Goal: Information Seeking & Learning: Learn about a topic

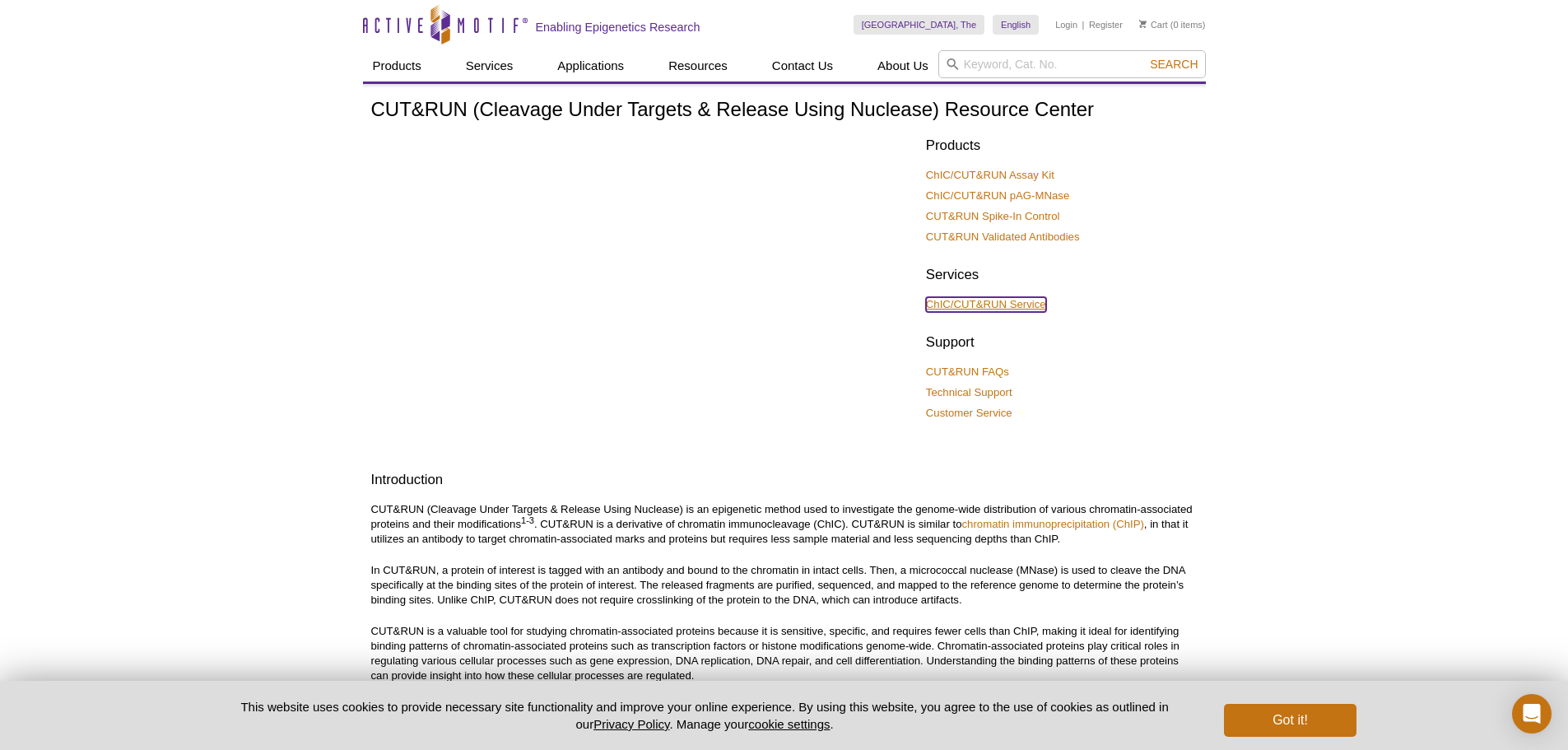
click at [961, 299] on link "ChIC/CUT&RUN Service" at bounding box center [986, 304] width 120 height 15
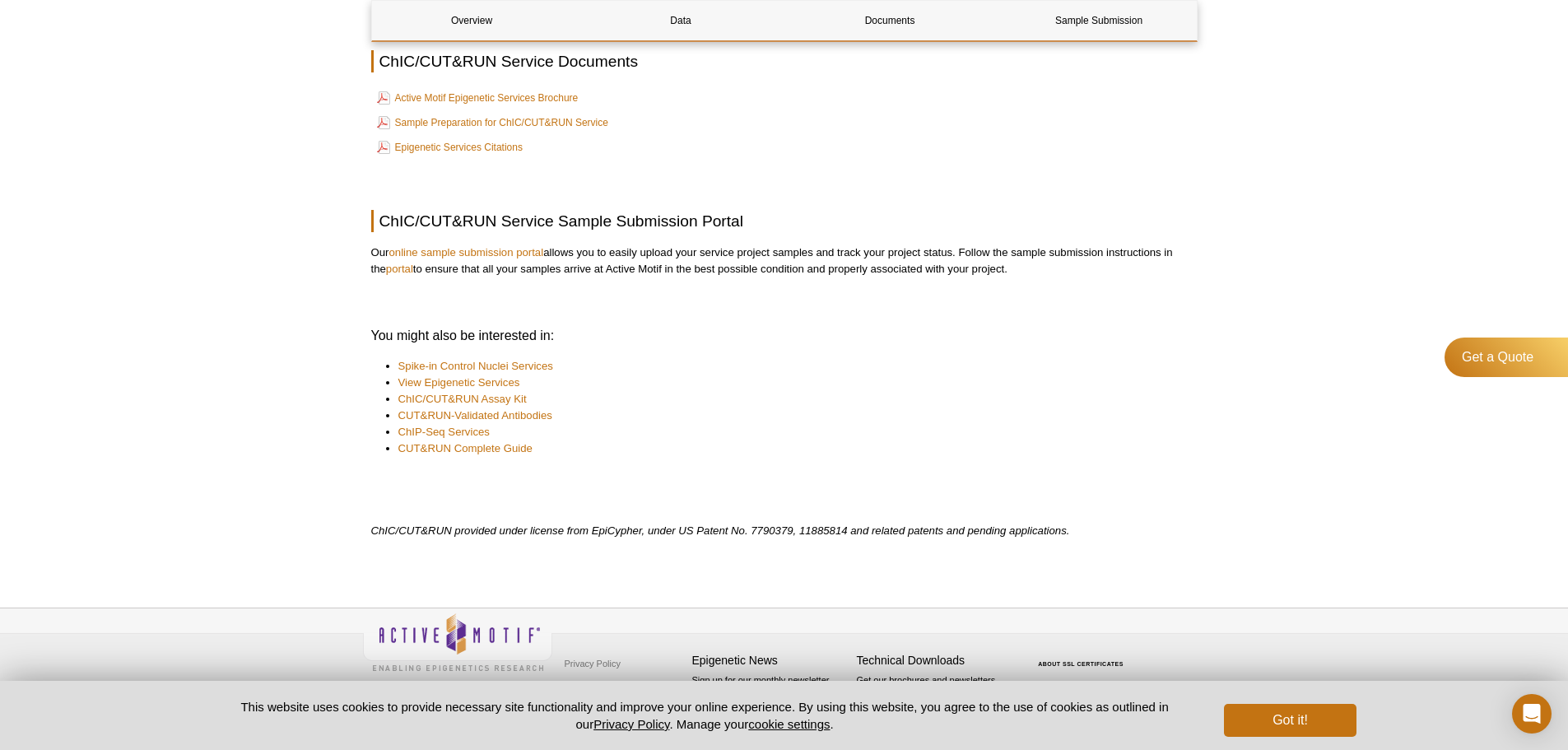
scroll to position [2225, 0]
click at [926, 660] on h4 "Technical Downloads" at bounding box center [935, 659] width 156 height 14
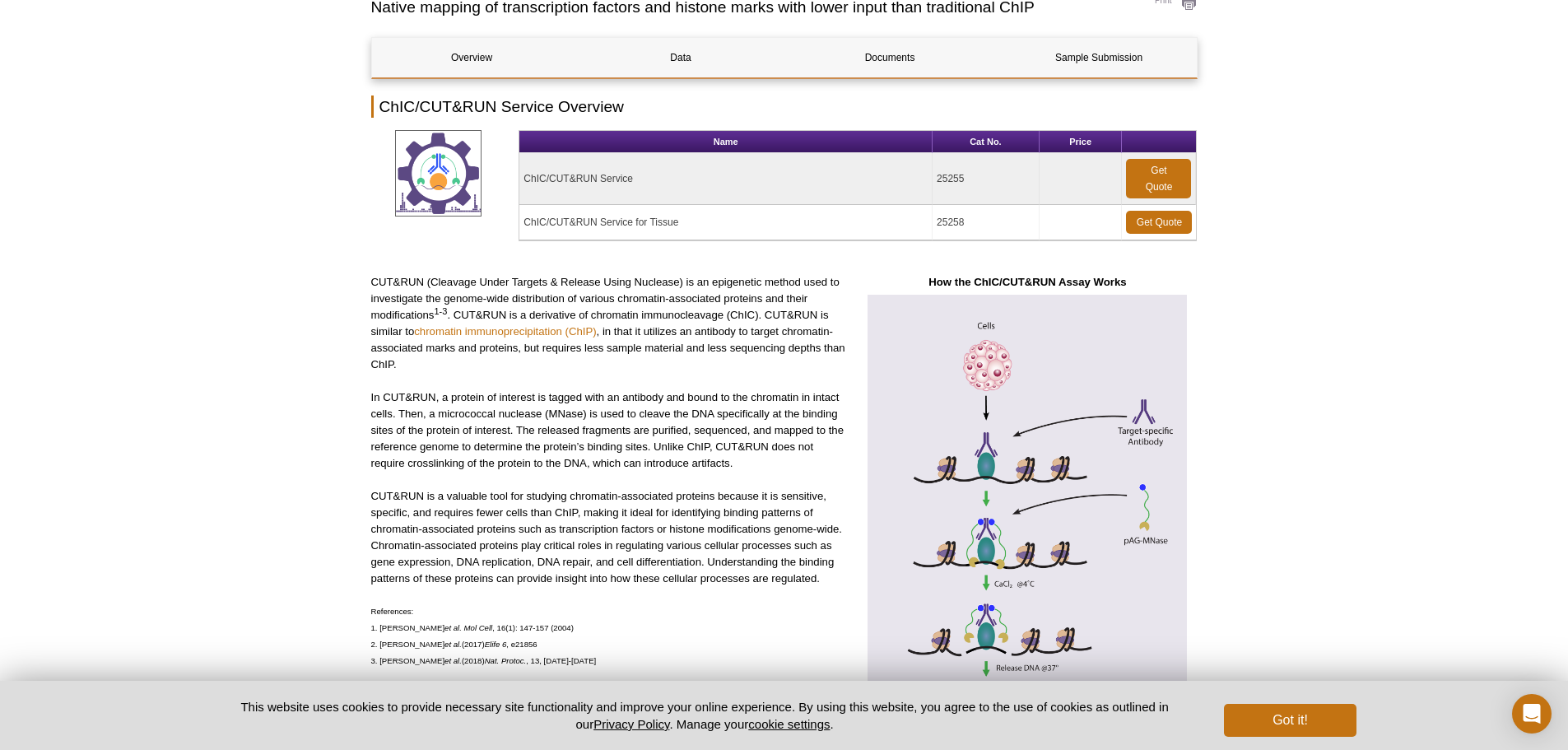
scroll to position [0, 0]
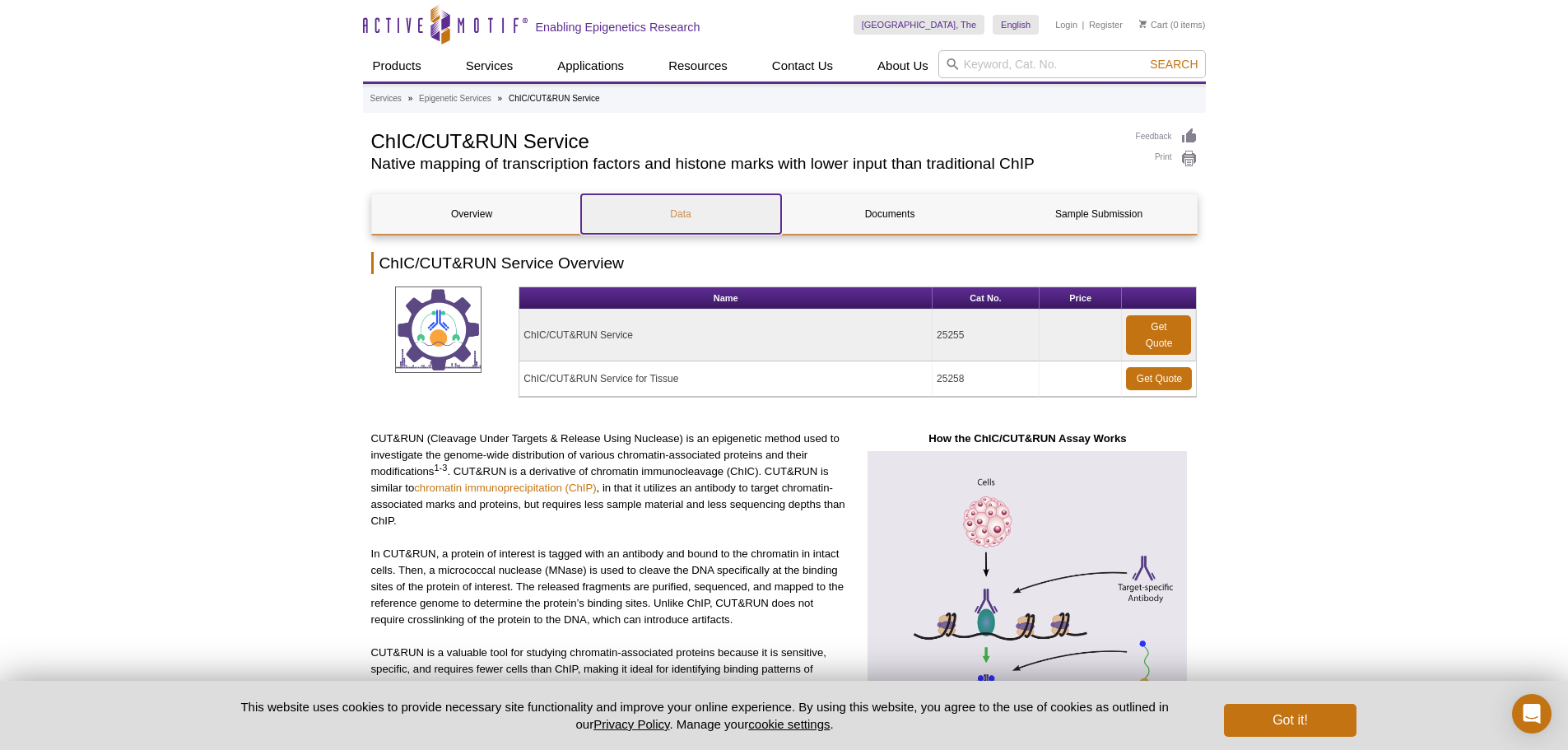
click at [684, 217] on link "Data" at bounding box center [681, 214] width 200 height 40
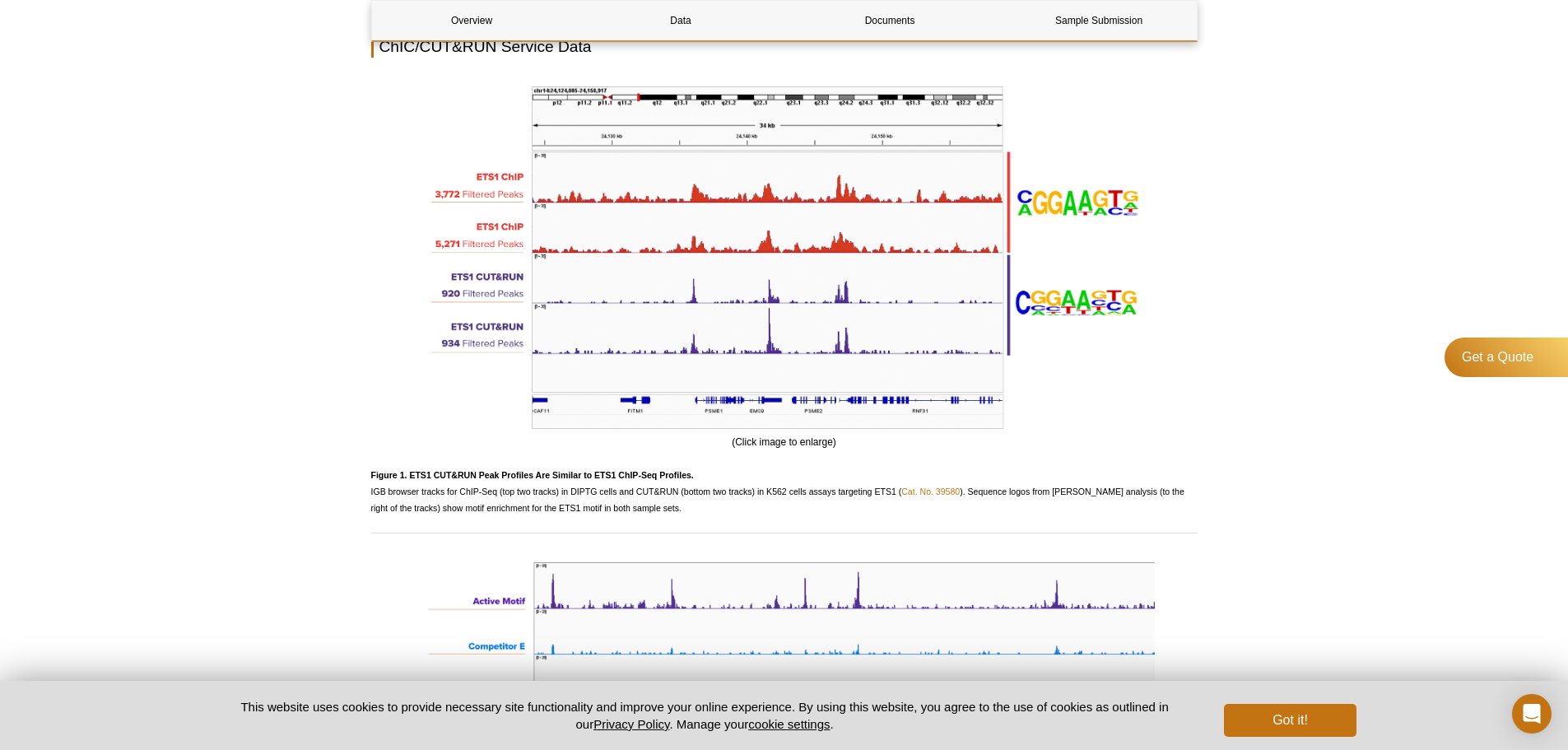
scroll to position [1378, 0]
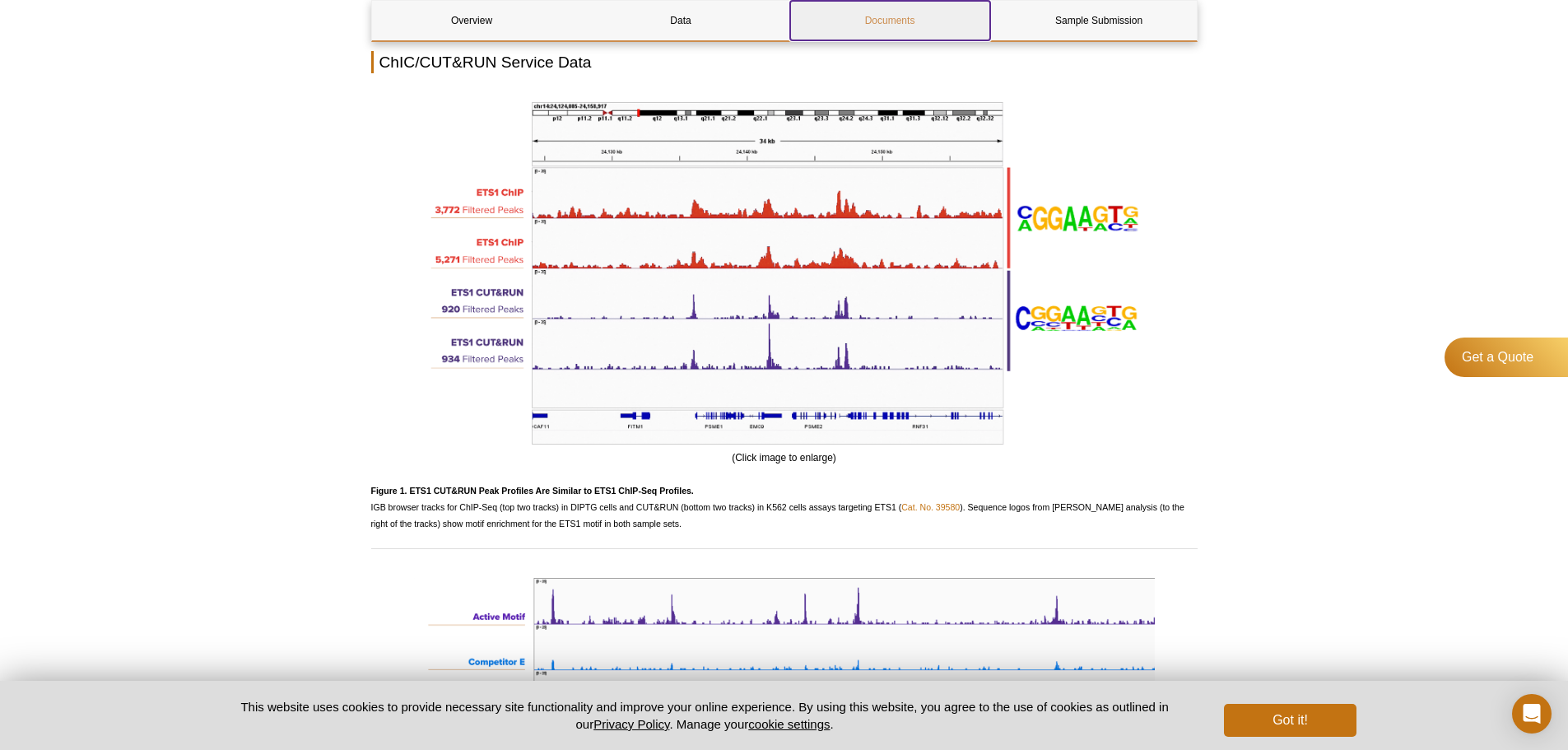
click at [881, 22] on link "Documents" at bounding box center [890, 20] width 200 height 40
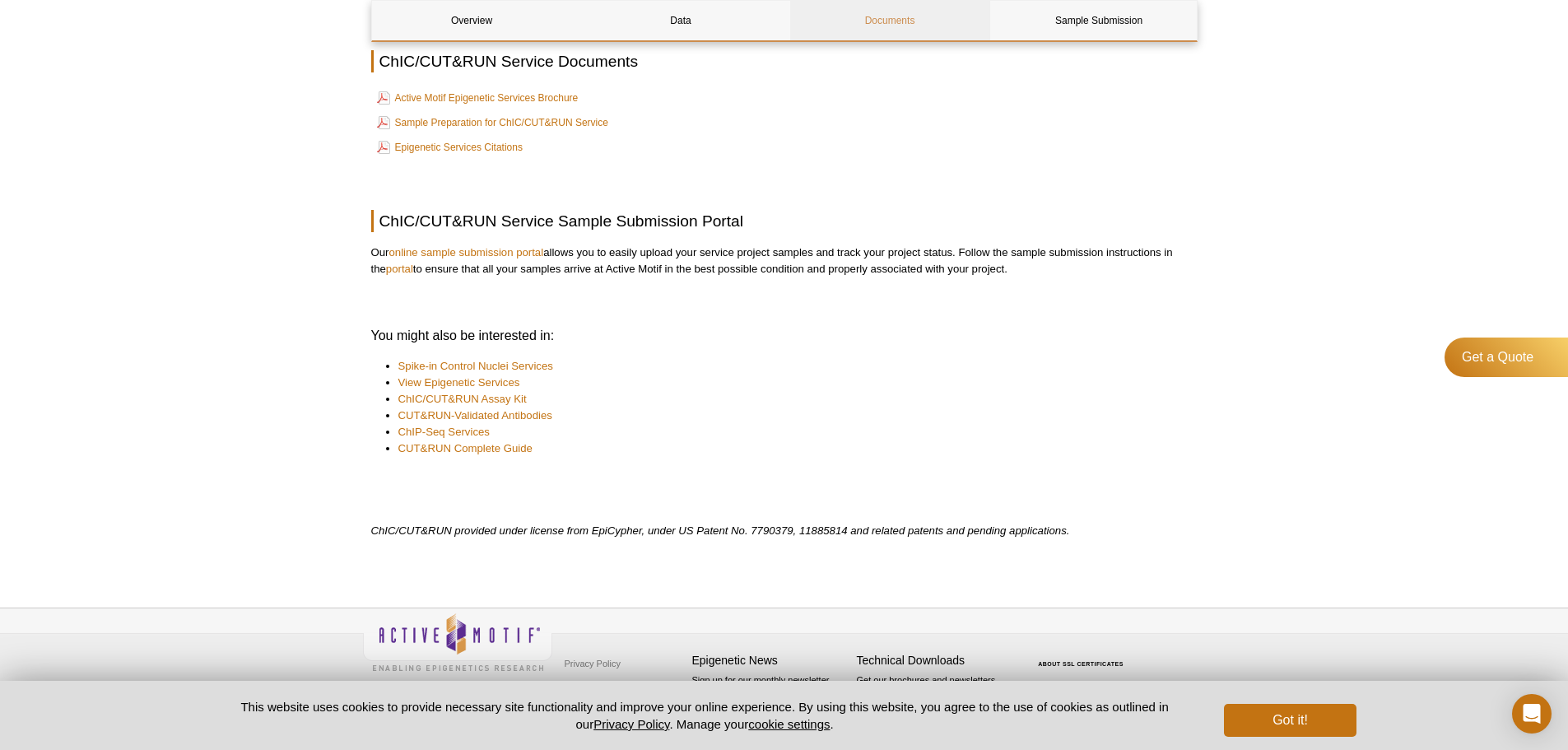
scroll to position [2222, 0]
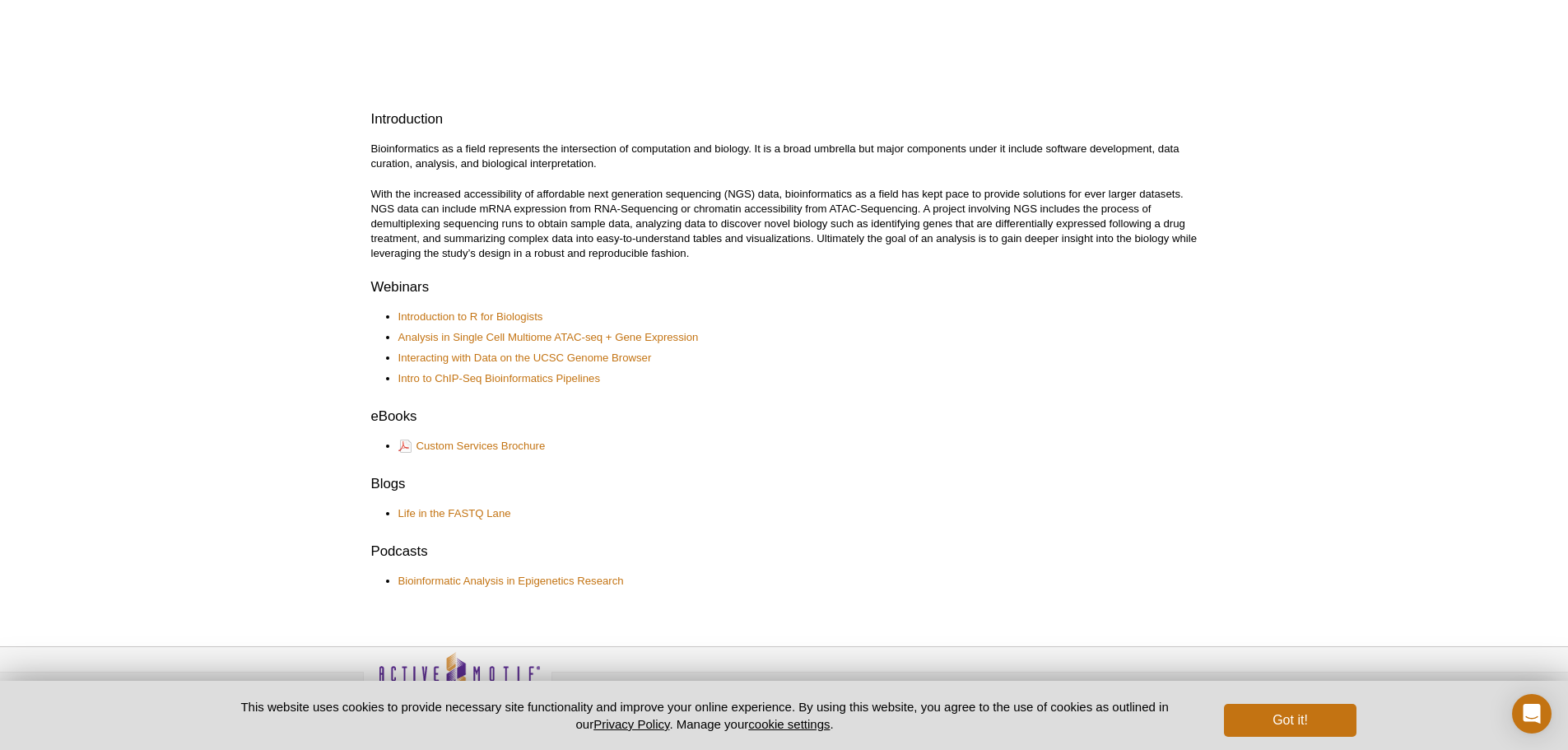
scroll to position [394, 0]
